Goal: Task Accomplishment & Management: Complete application form

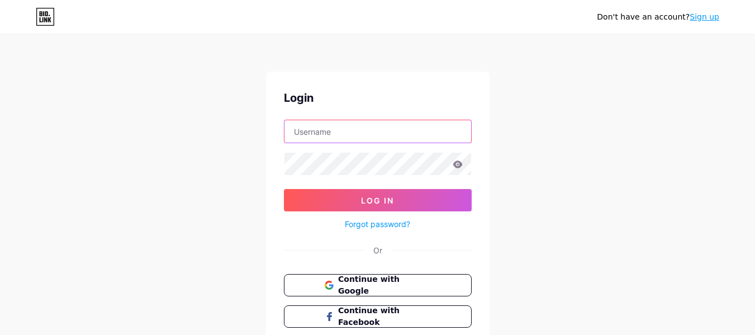
click at [347, 129] on input "text" at bounding box center [377, 131] width 187 height 22
type input "nishantkumarjha00@gmail.com"
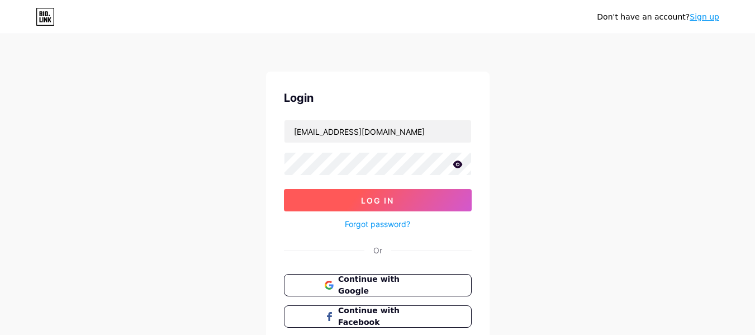
click at [367, 198] on span "Log In" at bounding box center [377, 201] width 33 height 10
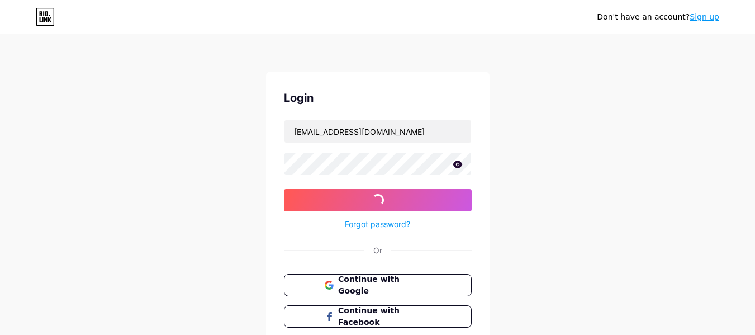
click at [462, 167] on icon at bounding box center [458, 164] width 10 height 8
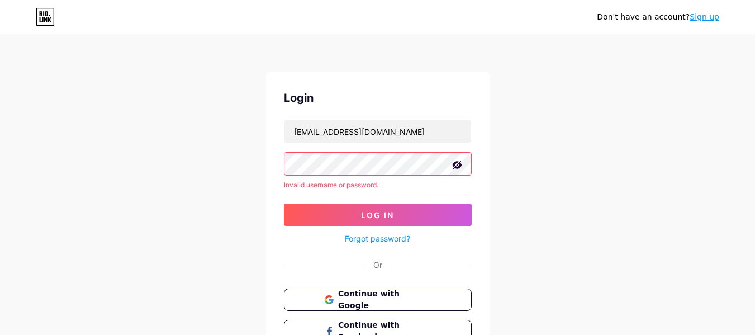
click at [381, 243] on link "Forgot password?" at bounding box center [377, 238] width 65 height 12
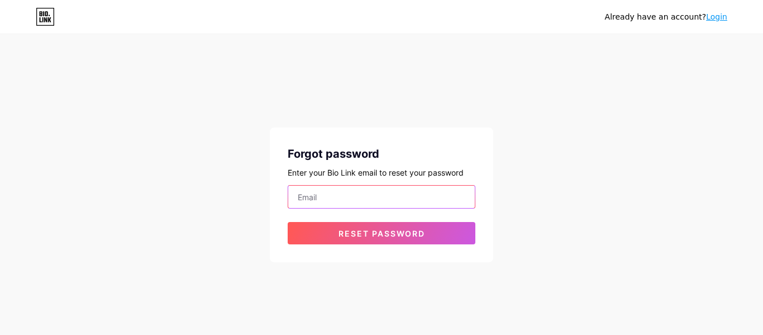
click at [344, 191] on input "email" at bounding box center [381, 197] width 187 height 22
paste input "landing page to aggregate links"
click at [323, 196] on input "landing page to aggregate links" at bounding box center [381, 197] width 187 height 22
paste input "nishantkumarjha00@gmail.com"
type input "nishantkumarjha00@gmail.com"
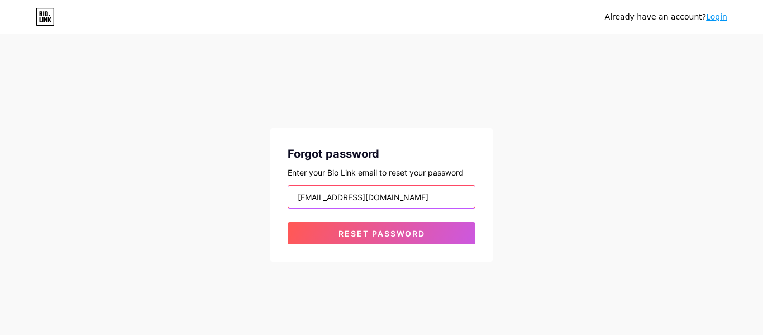
click at [288, 222] on button "Reset password" at bounding box center [382, 233] width 188 height 22
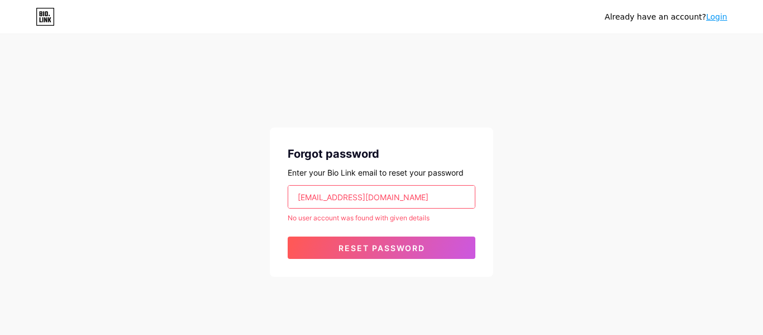
click at [641, 186] on div "Already have an account? Login Forgot password Enter your Bio Link email to res…" at bounding box center [381, 156] width 763 height 312
click at [715, 26] on div "Already have an account? Login" at bounding box center [381, 17] width 763 height 34
click at [715, 24] on div "Already have an account? Login" at bounding box center [666, 17] width 122 height 18
click at [719, 20] on link "Login" at bounding box center [716, 16] width 21 height 9
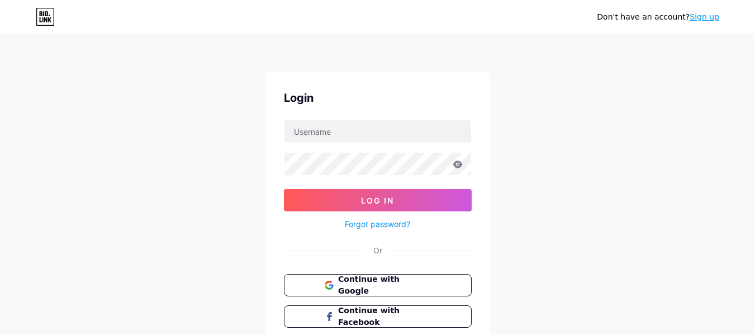
click at [703, 17] on link "Sign up" at bounding box center [705, 16] width 30 height 9
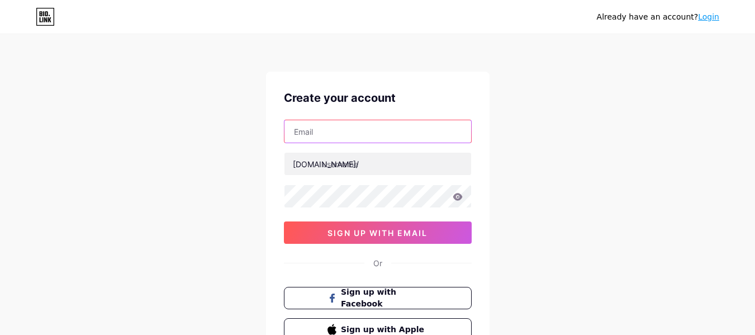
click at [339, 136] on input "text" at bounding box center [377, 131] width 187 height 22
type input "nishantkumarjha00@gmail.com"
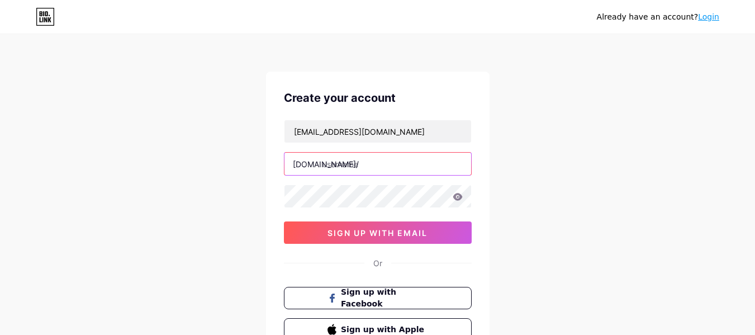
click at [353, 162] on input "text" at bounding box center [377, 164] width 187 height 22
type input "nishantkumarjha"
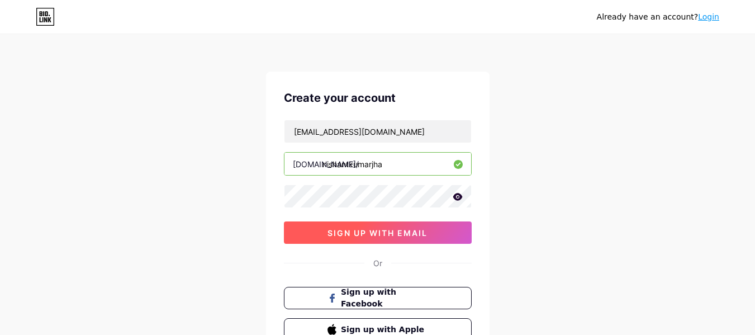
click at [392, 239] on button "sign up with email" at bounding box center [378, 232] width 188 height 22
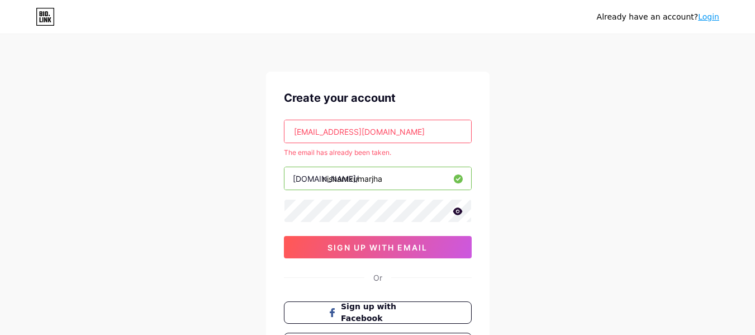
click at [398, 137] on input "nishantkumarjha00@gmail.com" at bounding box center [377, 131] width 187 height 22
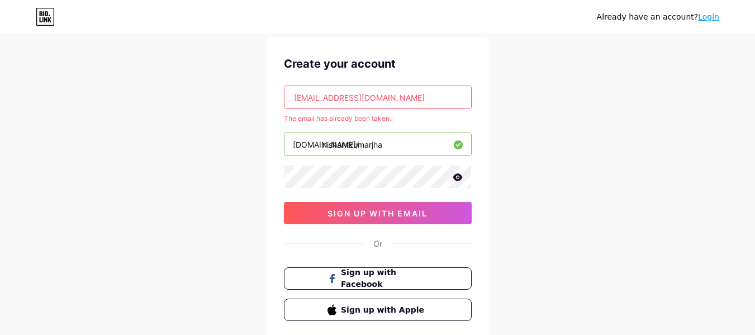
scroll to position [35, 0]
click at [709, 19] on link "Login" at bounding box center [708, 16] width 21 height 9
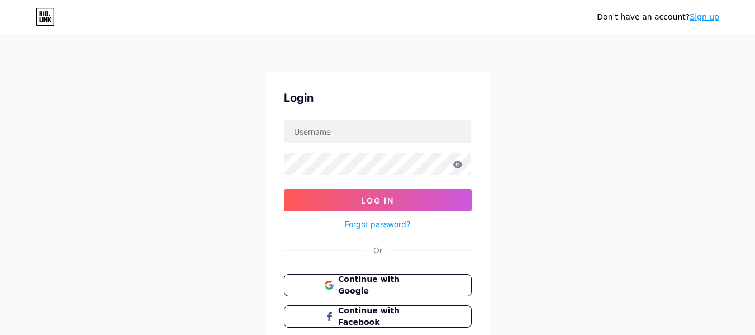
click at [345, 219] on link "Forgot password?" at bounding box center [377, 224] width 65 height 12
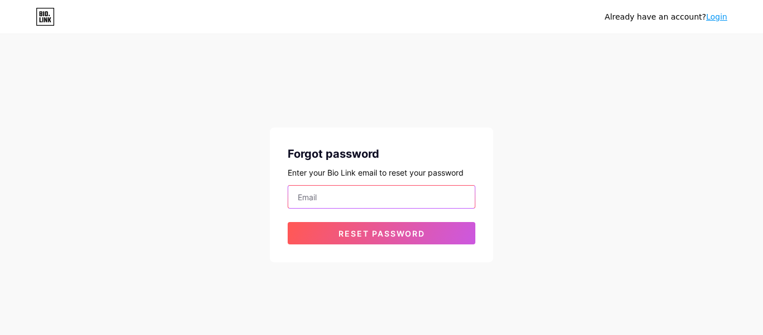
click at [334, 190] on input "email" at bounding box center [381, 197] width 187 height 22
paste input "nishantkumarjha00@gmail.com"
type input "nishantkumarjha00@gmail.com"
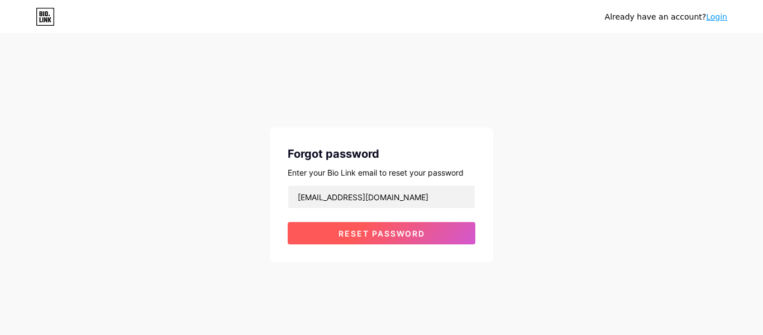
click at [399, 229] on span "Reset password" at bounding box center [382, 234] width 87 height 10
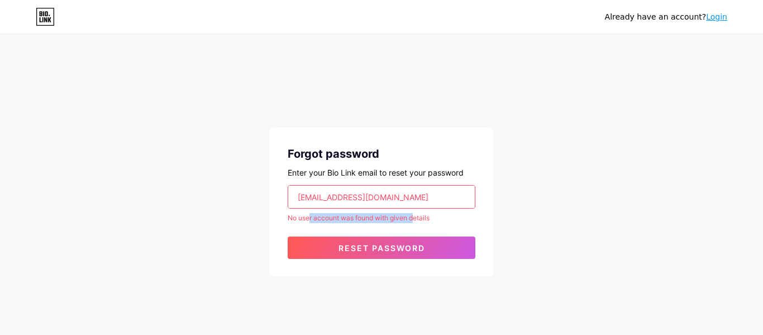
drag, startPoint x: 309, startPoint y: 221, endPoint x: 416, endPoint y: 219, distance: 106.8
click at [416, 219] on div "No user account was found with given details" at bounding box center [382, 218] width 188 height 10
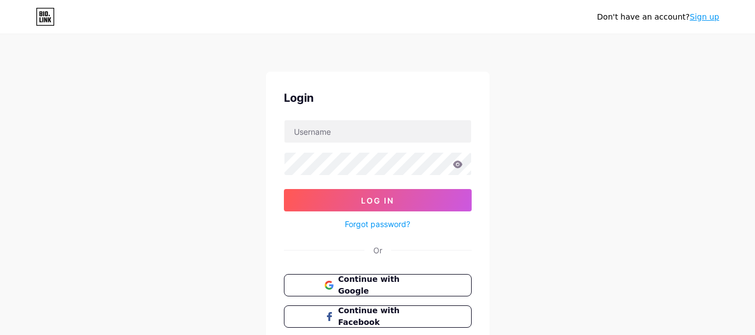
drag, startPoint x: 50, startPoint y: 2, endPoint x: 172, endPoint y: 88, distance: 148.7
click at [172, 88] on div "Don't have an account? Sign up Login Log In Forgot password? Or Continue with G…" at bounding box center [377, 206] width 755 height 412
click at [46, 18] on icon at bounding box center [45, 19] width 3 height 5
